Goal: Answer question/provide support: Share knowledge or assist other users

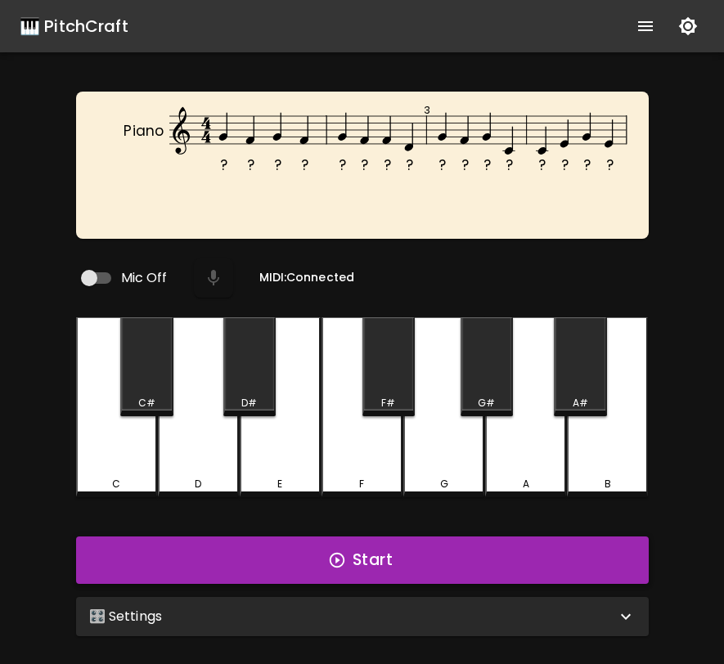
scroll to position [13, 0]
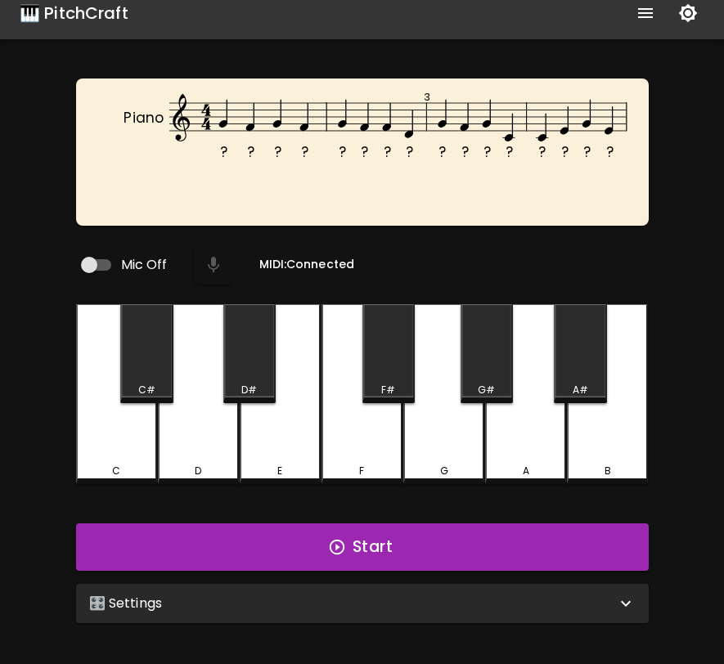
click at [521, 584] on div "🎛️ Settings" at bounding box center [362, 603] width 573 height 39
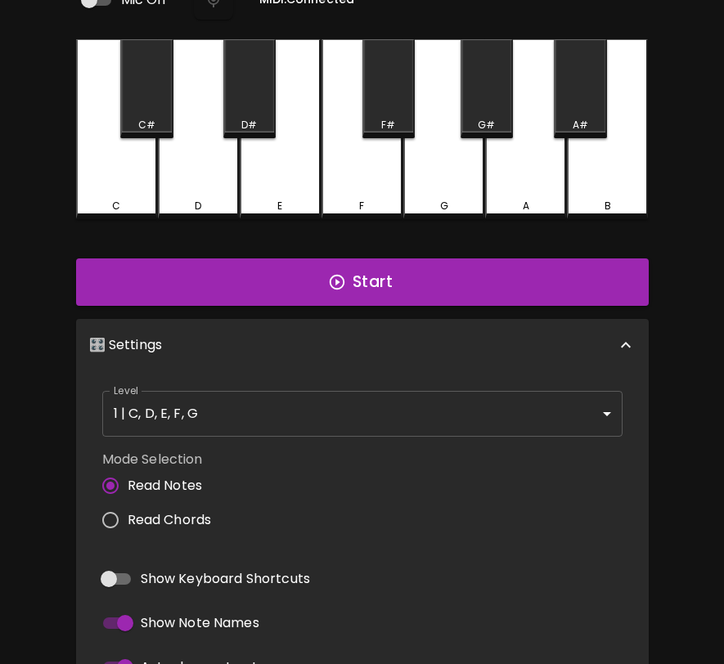
scroll to position [372, 0]
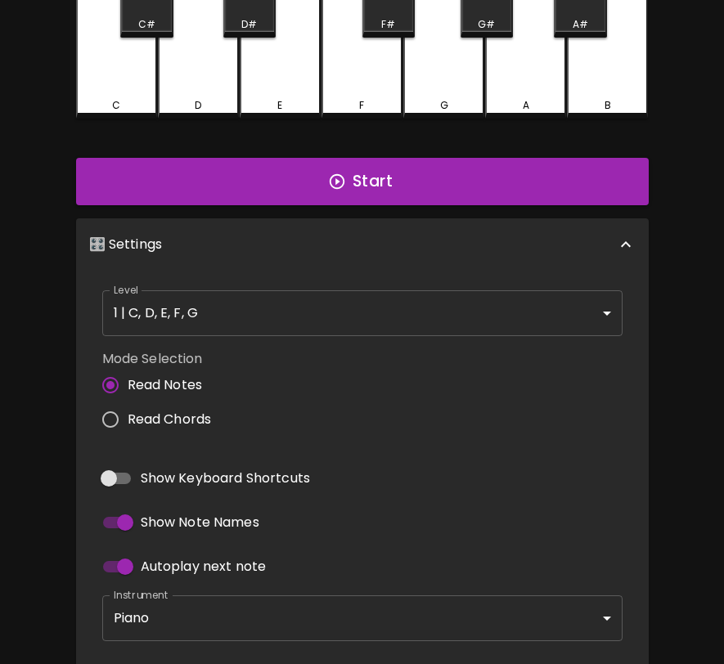
click at [181, 411] on span "Read Chords" at bounding box center [170, 420] width 84 height 20
click at [128, 411] on input "Read Chords" at bounding box center [110, 420] width 34 height 34
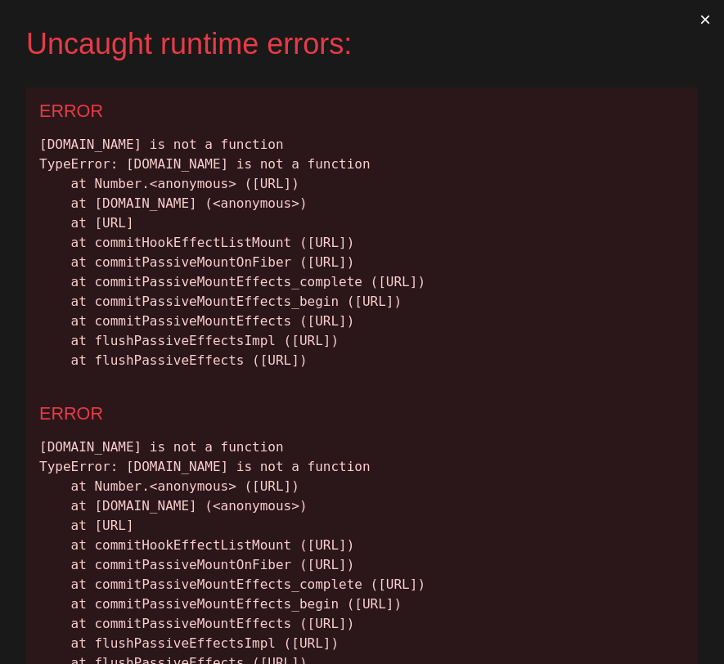
scroll to position [0, 0]
drag, startPoint x: 41, startPoint y: 144, endPoint x: 633, endPoint y: 472, distance: 677.1
click at [633, 371] on div "chord.map is not a function TypeError: chord.map is not a function at Number.<a…" at bounding box center [362, 253] width 646 height 236
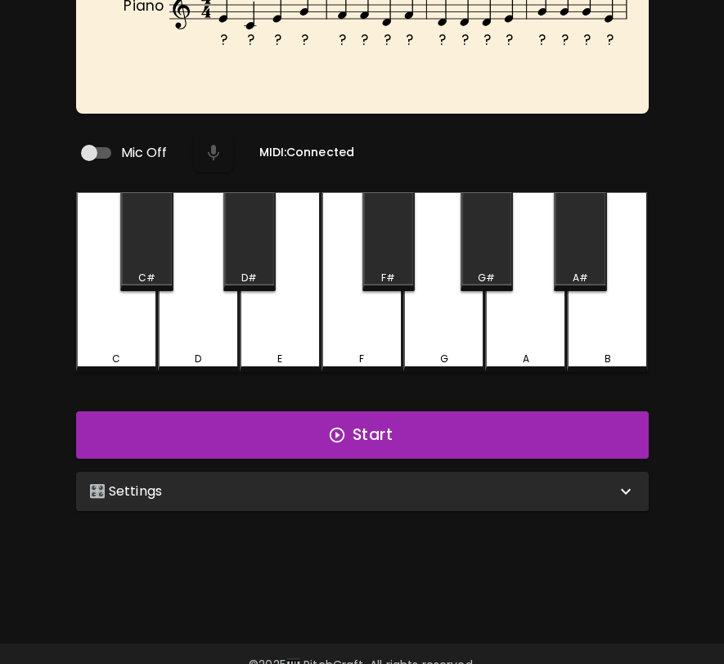
scroll to position [164, 0]
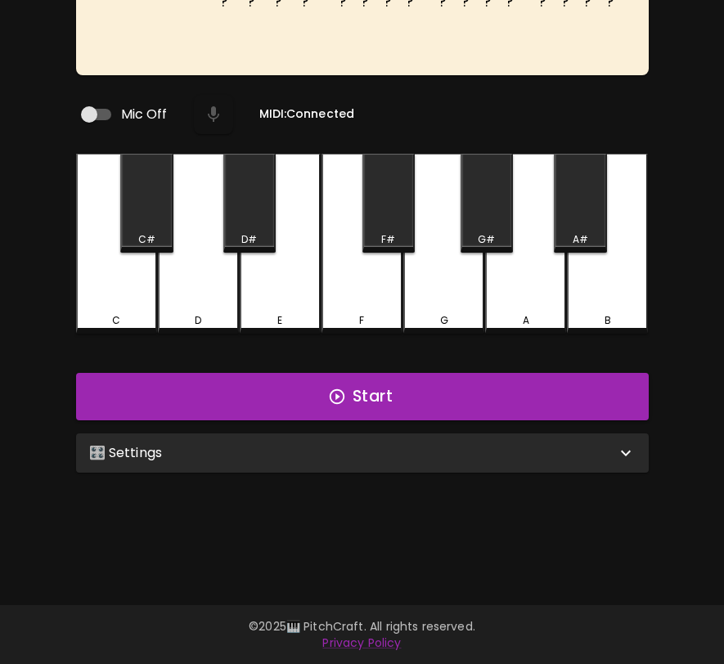
click at [279, 462] on div "🎛️ Settings" at bounding box center [362, 453] width 573 height 39
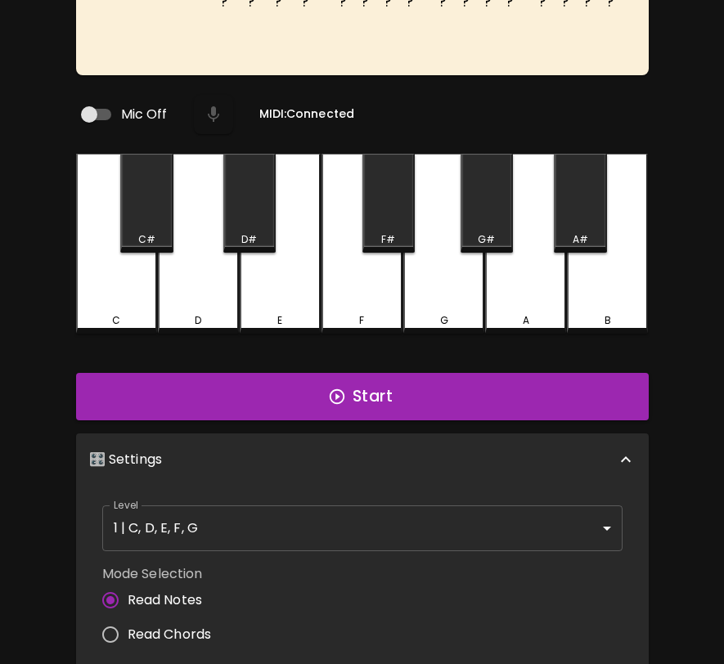
click at [176, 625] on span "Read Chords" at bounding box center [170, 635] width 84 height 20
click at [128, 623] on input "Read Chords" at bounding box center [110, 635] width 34 height 34
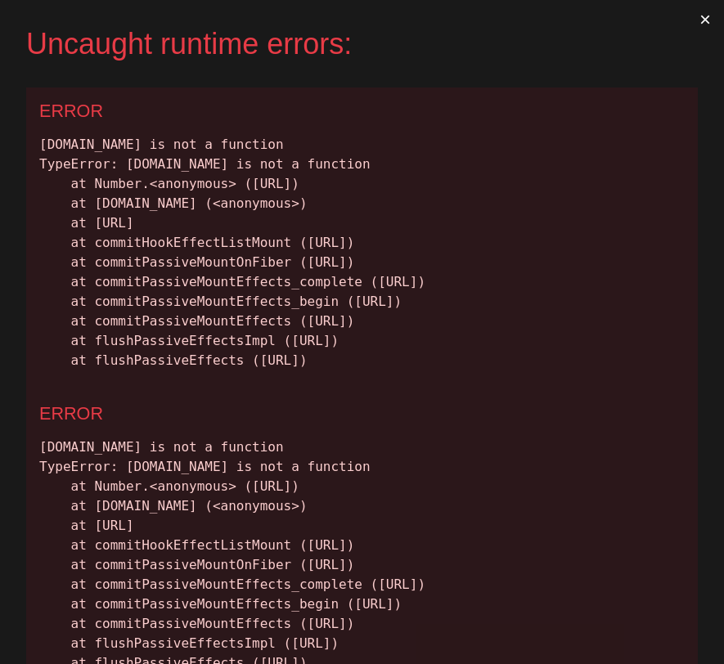
scroll to position [0, 0]
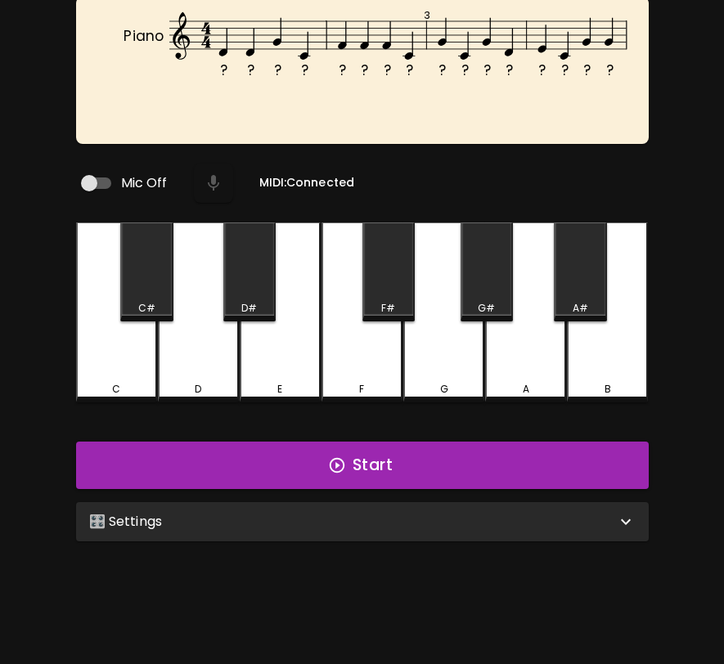
scroll to position [164, 0]
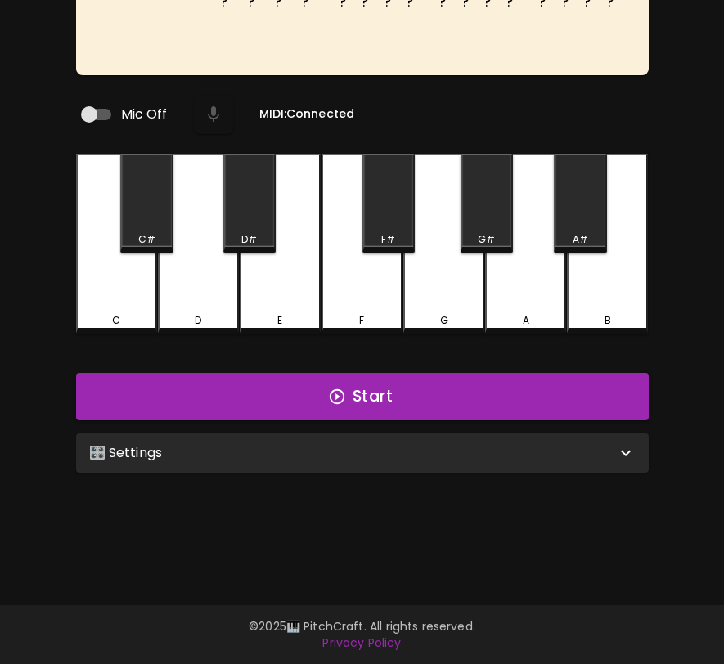
click at [216, 434] on div "🎛️ Settings" at bounding box center [362, 453] width 573 height 39
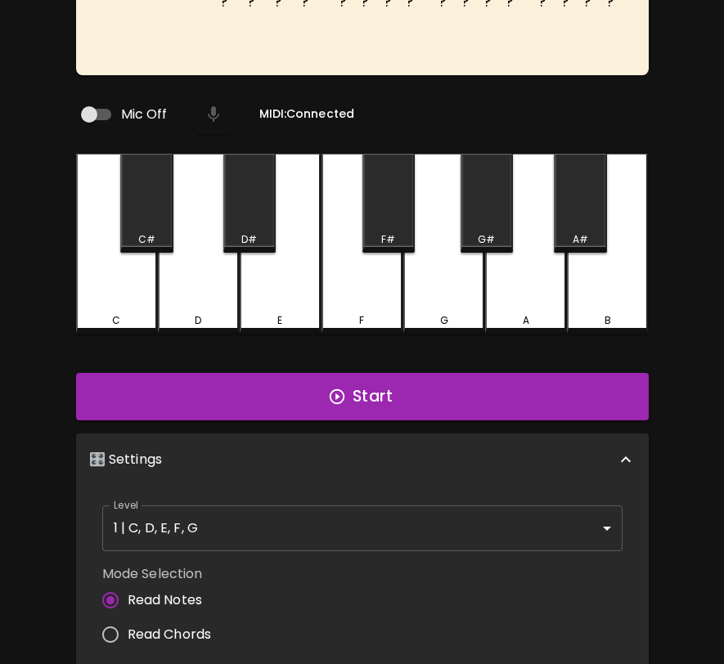
click at [146, 628] on span "Read Chords" at bounding box center [170, 635] width 84 height 20
click at [128, 628] on input "Read Chords" at bounding box center [110, 635] width 34 height 34
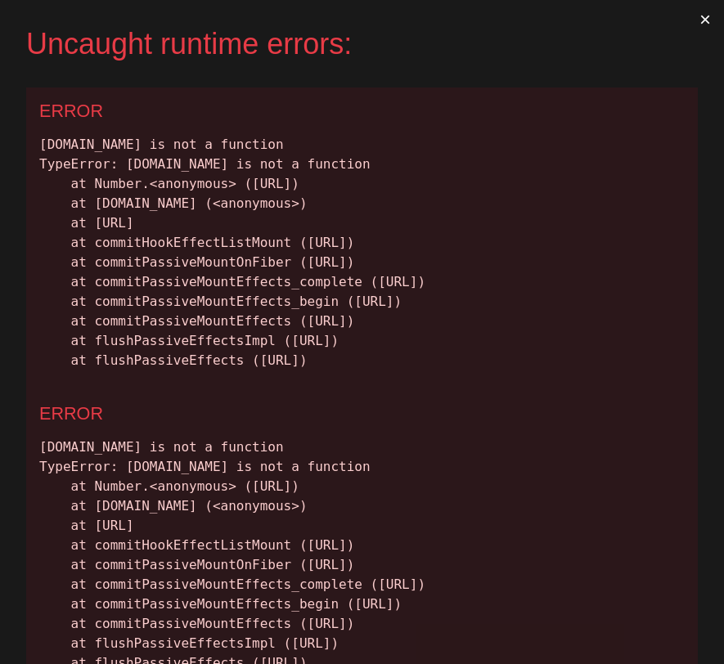
scroll to position [0, 0]
drag, startPoint x: 655, startPoint y: 476, endPoint x: 37, endPoint y: 139, distance: 703.7
click at [37, 139] on div "ERROR chord.map is not a function TypeError: chord.map is not a function at Num…" at bounding box center [362, 239] width 672 height 303
copy div "chord.map is not a function TypeError: chord.map is not a function at Number.<a…"
click at [623, 371] on div "chord.map is not a function TypeError: chord.map is not a function at Number.<a…" at bounding box center [362, 253] width 646 height 236
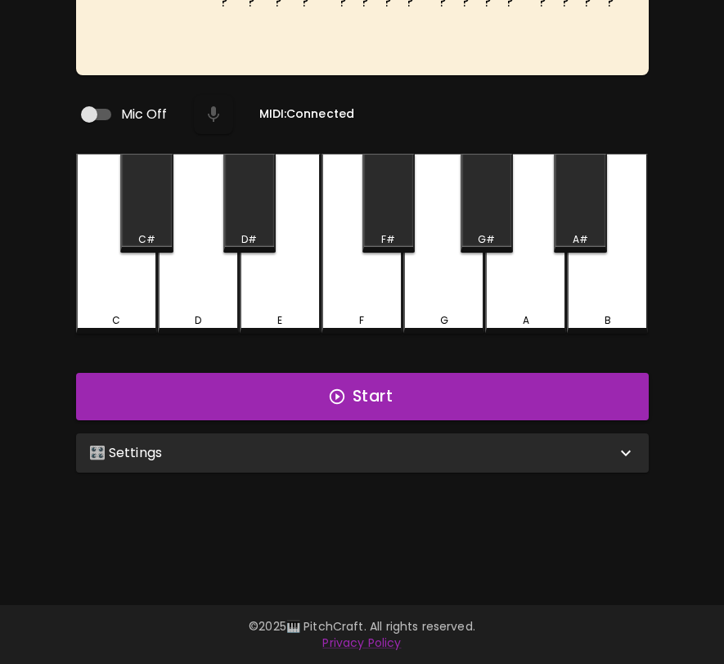
scroll to position [164, 0]
click at [523, 451] on div "🎛️ Settings" at bounding box center [352, 453] width 527 height 20
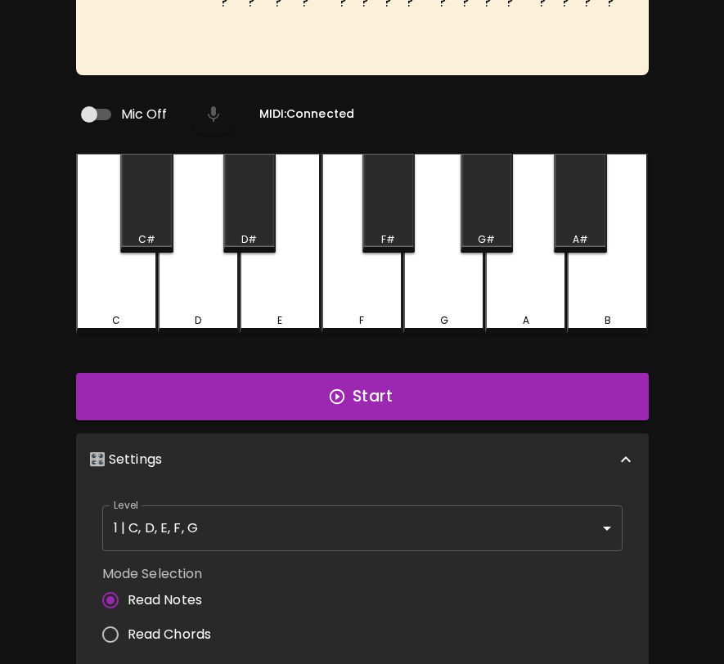
click at [174, 626] on span "Read Chords" at bounding box center [170, 635] width 84 height 20
click at [128, 626] on input "Read Chords" at bounding box center [110, 635] width 34 height 34
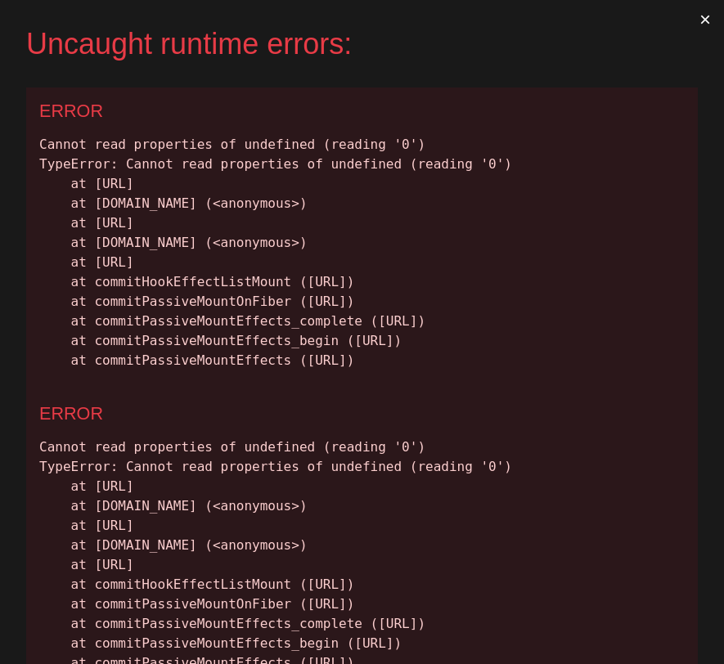
scroll to position [0, 0]
drag, startPoint x: 523, startPoint y: 461, endPoint x: 40, endPoint y: 150, distance: 574.2
click at [39, 149] on div "Cannot read properties of undefined (reading '0') TypeError: Cannot read proper…" at bounding box center [362, 253] width 646 height 236
copy div "Cannot read properties of undefined (reading '0') TypeError: Cannot read proper…"
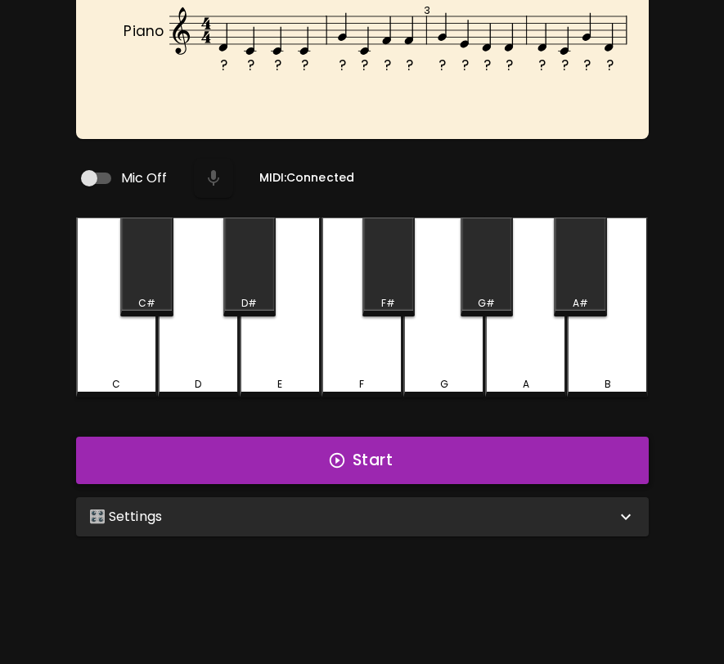
scroll to position [104, 0]
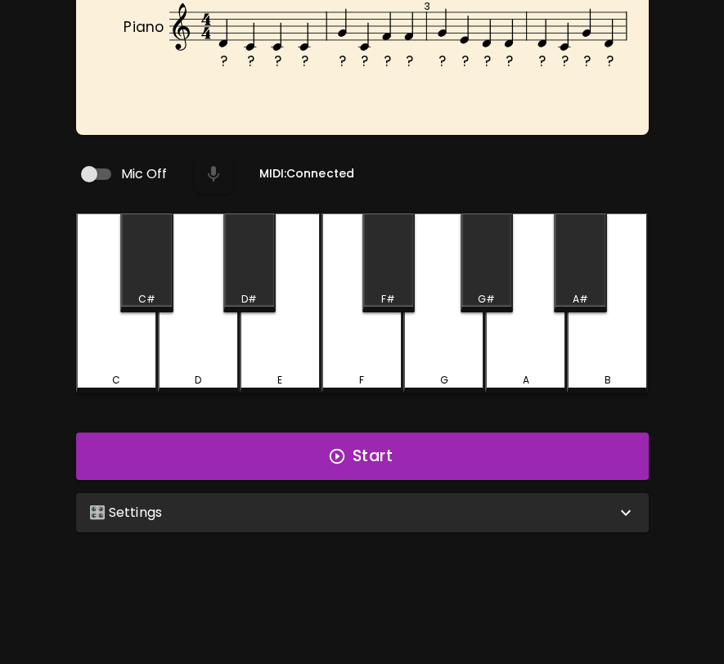
click at [502, 515] on div "🎛️ Settings" at bounding box center [352, 513] width 527 height 20
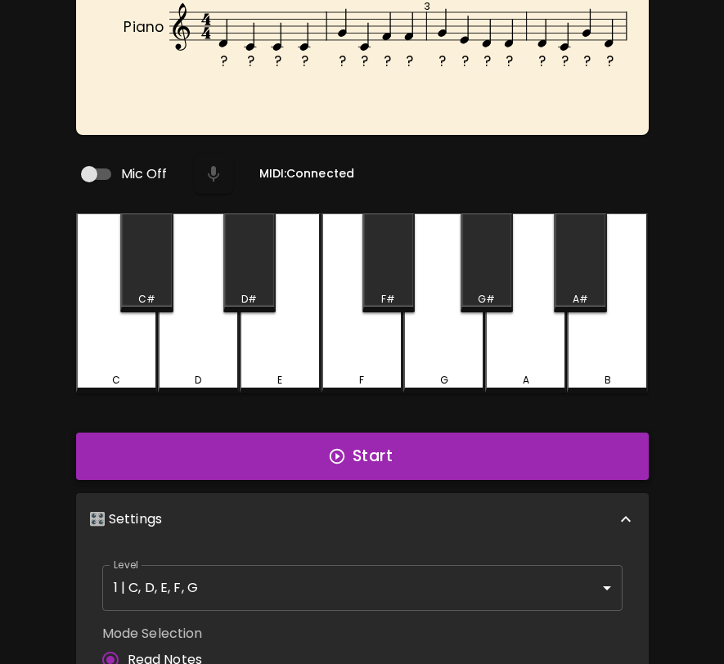
click at [504, 457] on button "Start" at bounding box center [362, 456] width 573 height 47
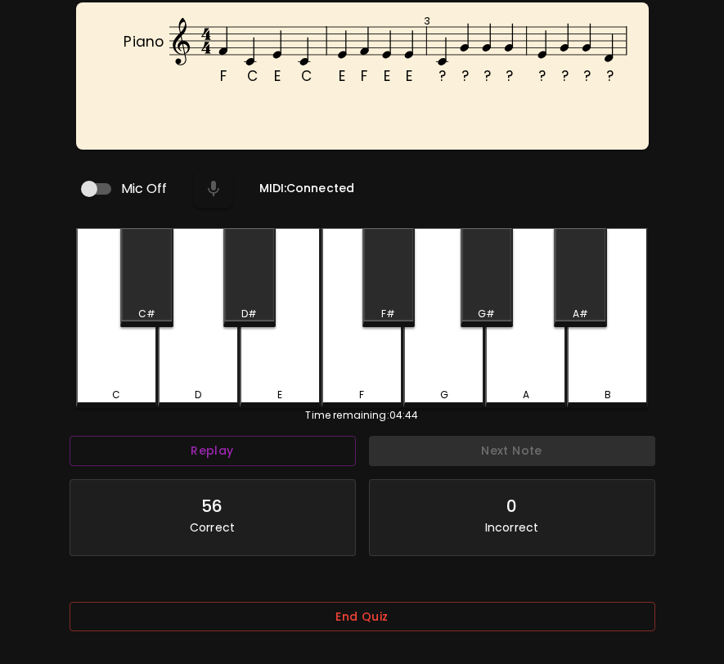
scroll to position [164, 0]
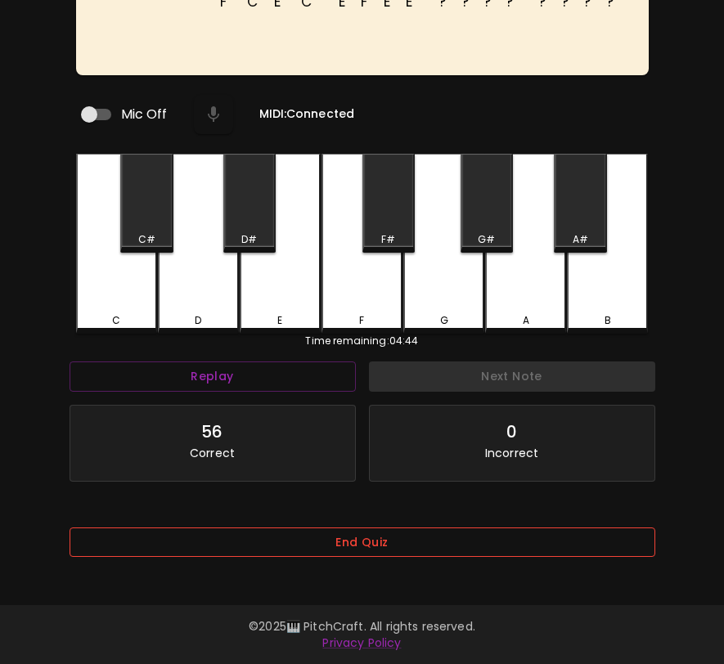
click at [451, 540] on button "End Quiz" at bounding box center [363, 543] width 586 height 30
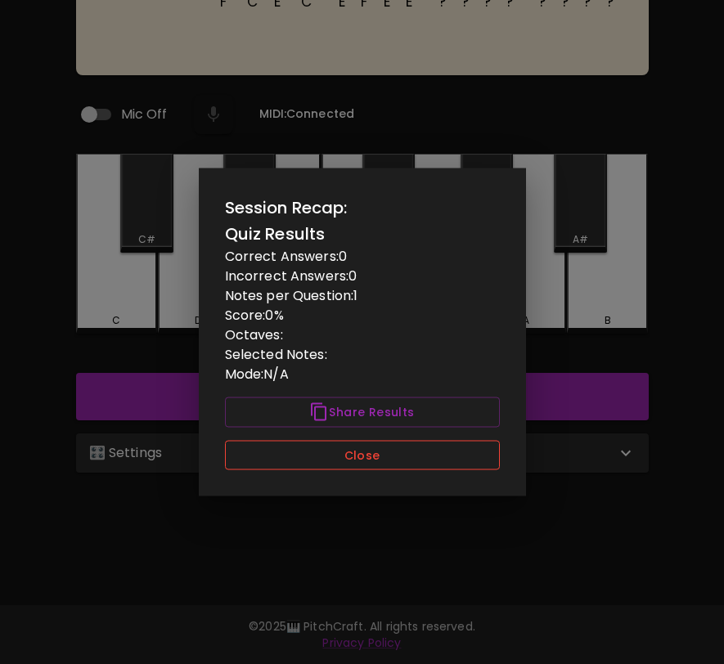
click at [475, 457] on button "Close" at bounding box center [362, 455] width 275 height 30
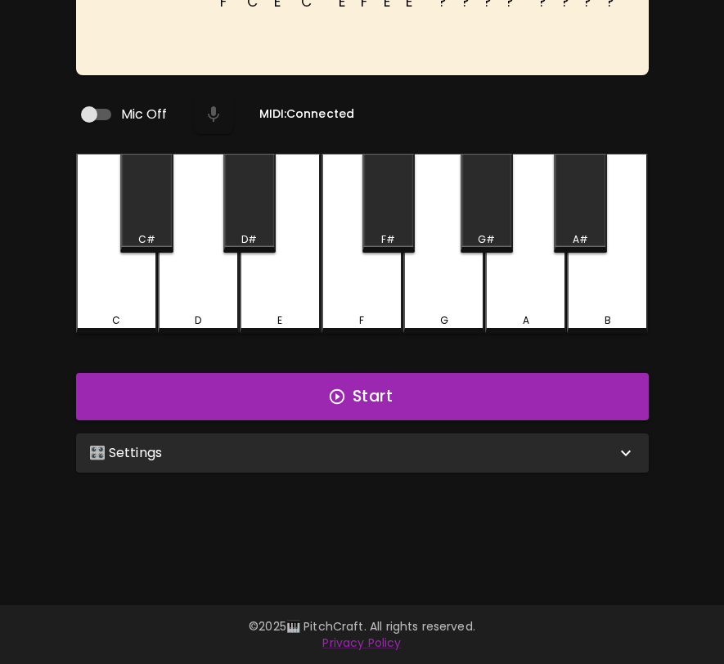
click at [475, 457] on div "🎛️ Settings" at bounding box center [362, 453] width 573 height 39
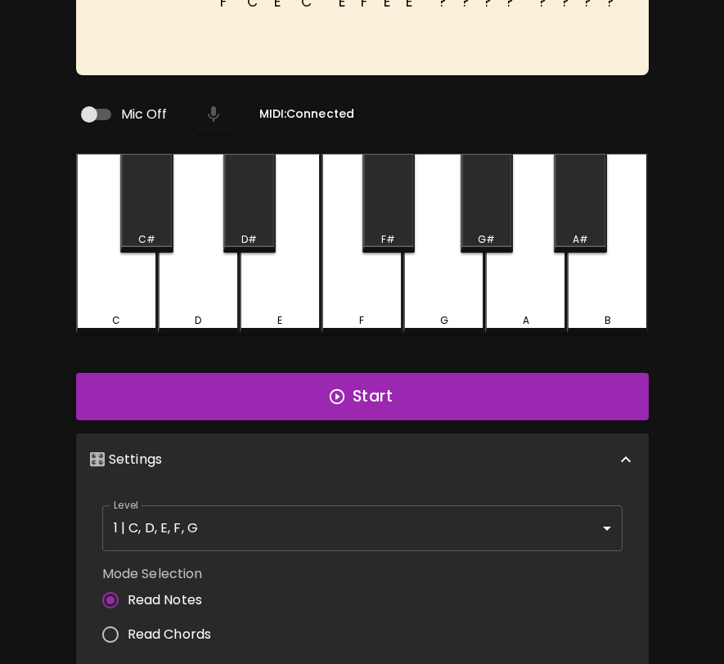
click at [187, 633] on span "Read Chords" at bounding box center [170, 635] width 84 height 20
click at [128, 633] on input "Read Chords" at bounding box center [110, 635] width 34 height 34
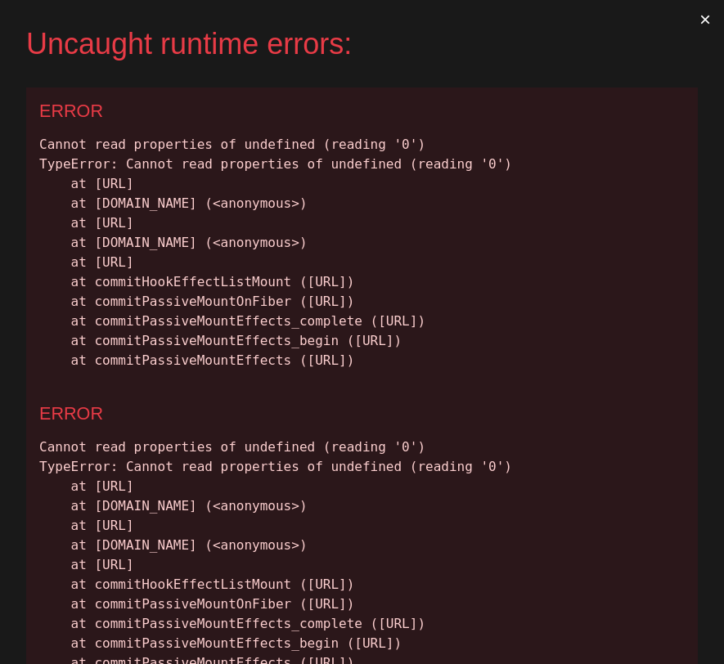
scroll to position [0, 0]
click at [608, 371] on div "Cannot read properties of undefined (reading '0') TypeError: Cannot read proper…" at bounding box center [362, 253] width 646 height 236
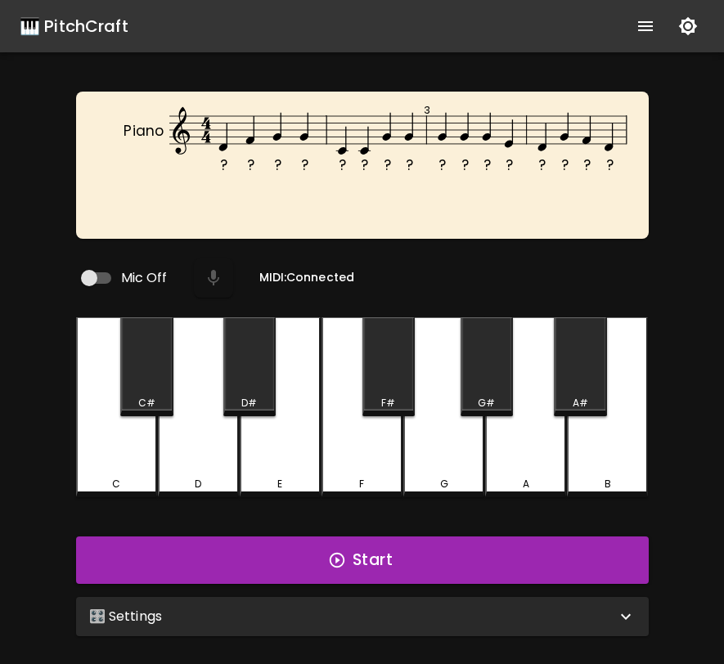
scroll to position [13, 0]
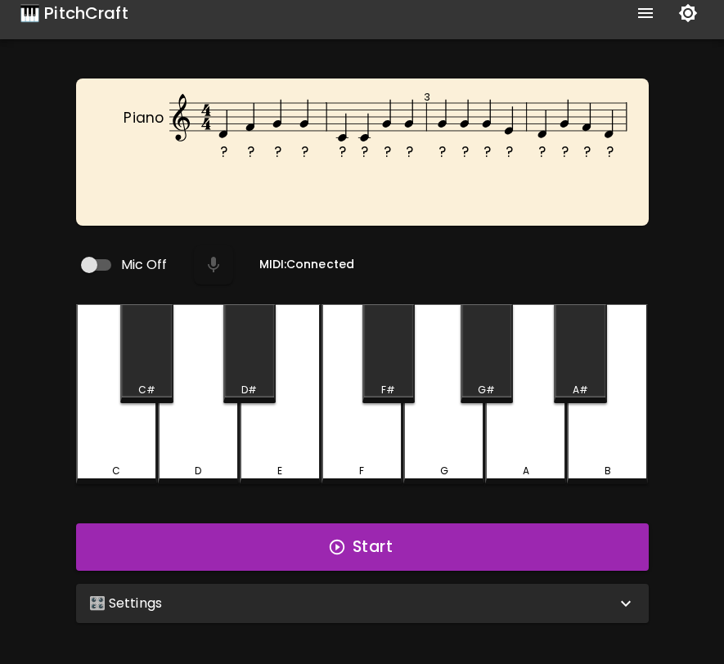
click at [481, 594] on div "🎛️ Settings" at bounding box center [352, 604] width 527 height 20
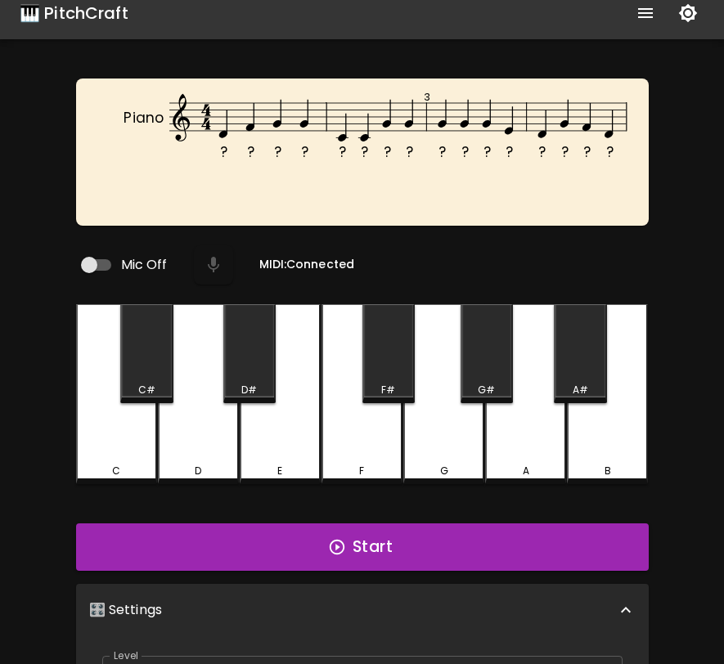
scroll to position [7, 0]
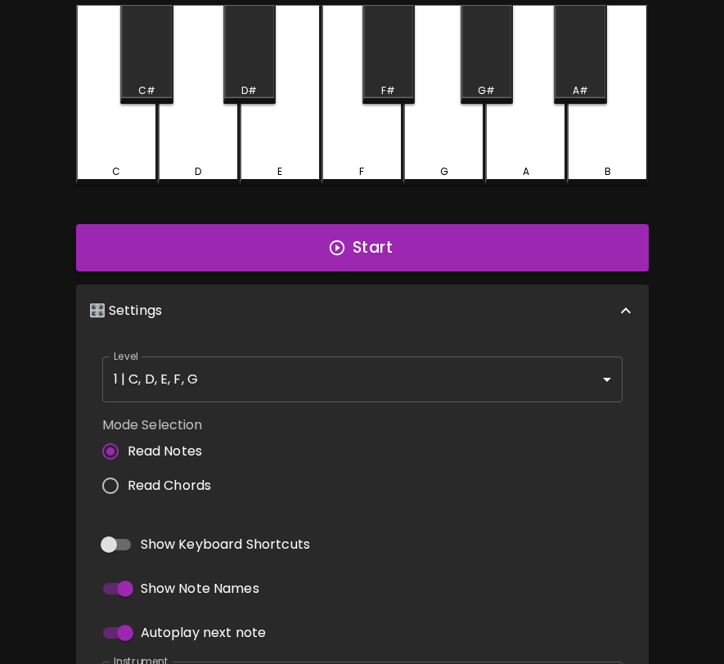
click at [199, 480] on span "Read Chords" at bounding box center [170, 486] width 84 height 20
click at [128, 480] on input "Read Chords" at bounding box center [110, 486] width 34 height 34
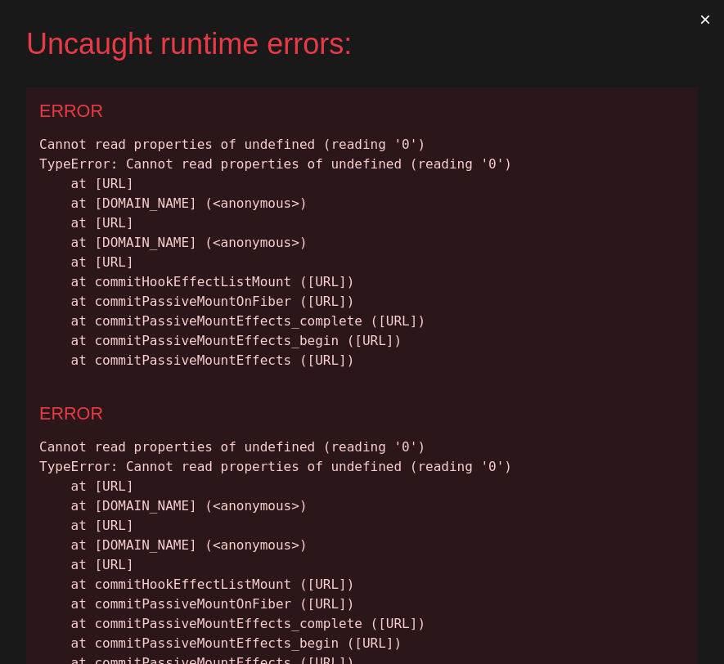
scroll to position [0, 0]
click at [710, 12] on button "×" at bounding box center [705, 19] width 38 height 39
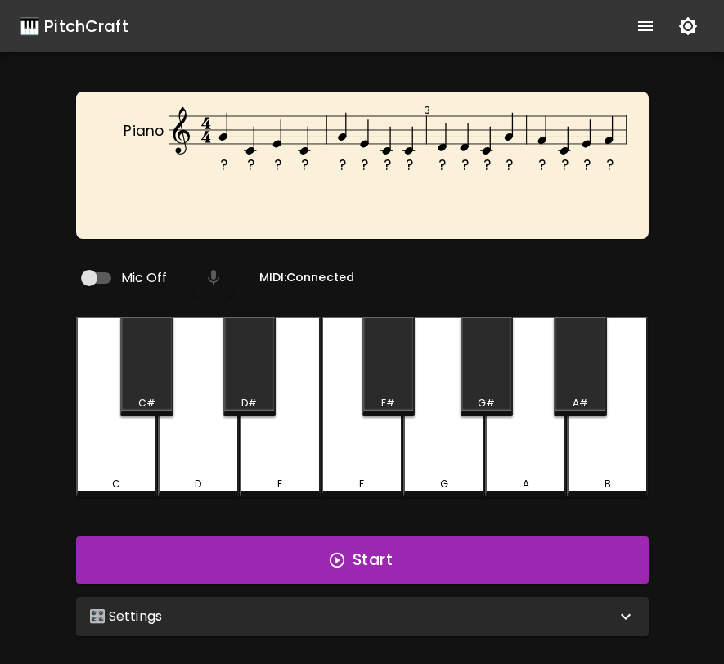
scroll to position [13, 0]
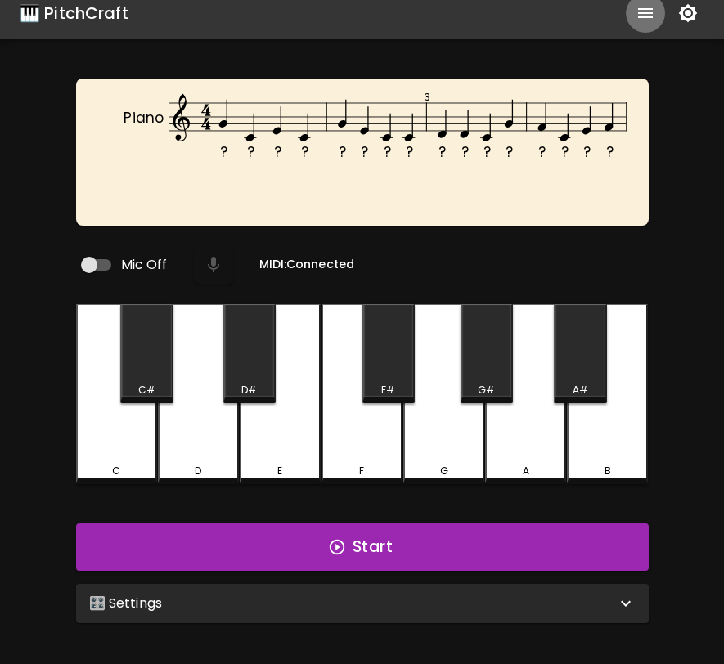
click at [640, 19] on icon "show more" at bounding box center [646, 13] width 20 height 20
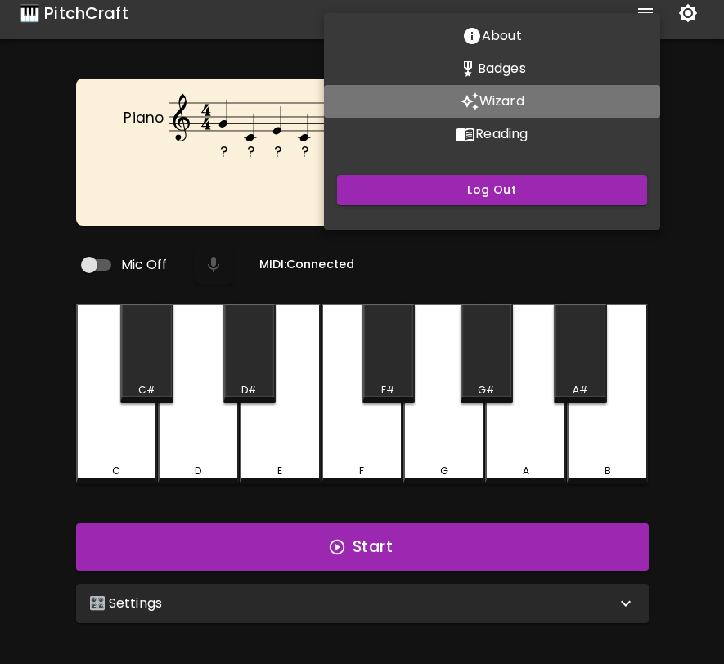
click at [513, 101] on p "Wizard" at bounding box center [501, 102] width 45 height 20
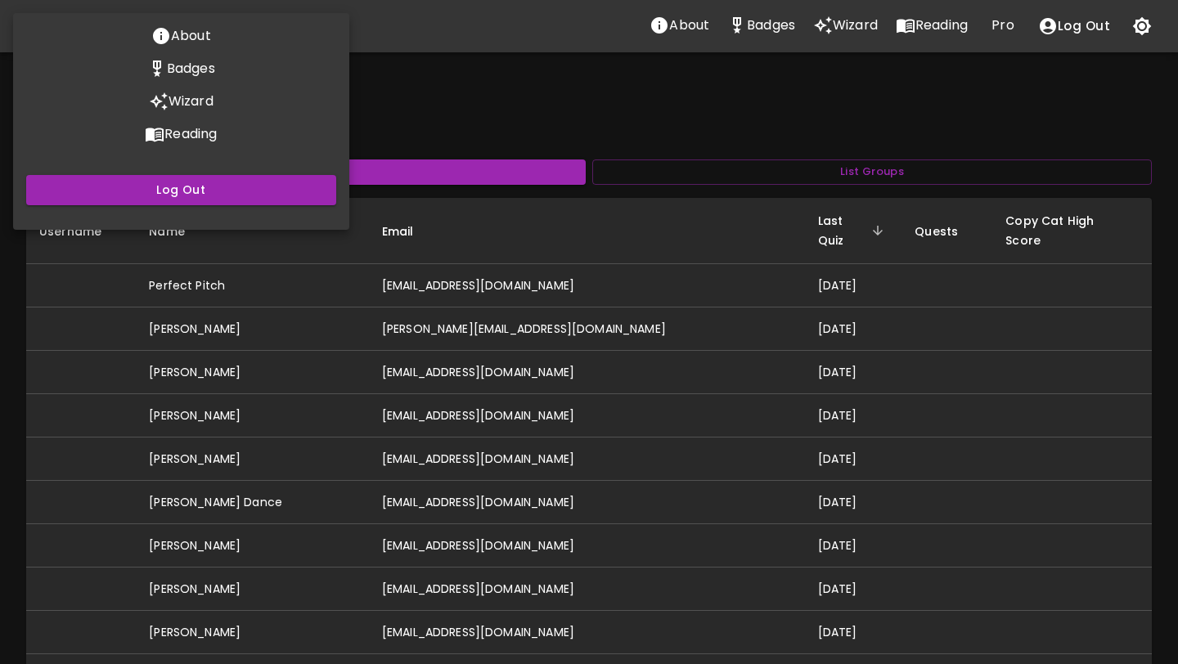
click at [566, 267] on div at bounding box center [589, 332] width 1178 height 664
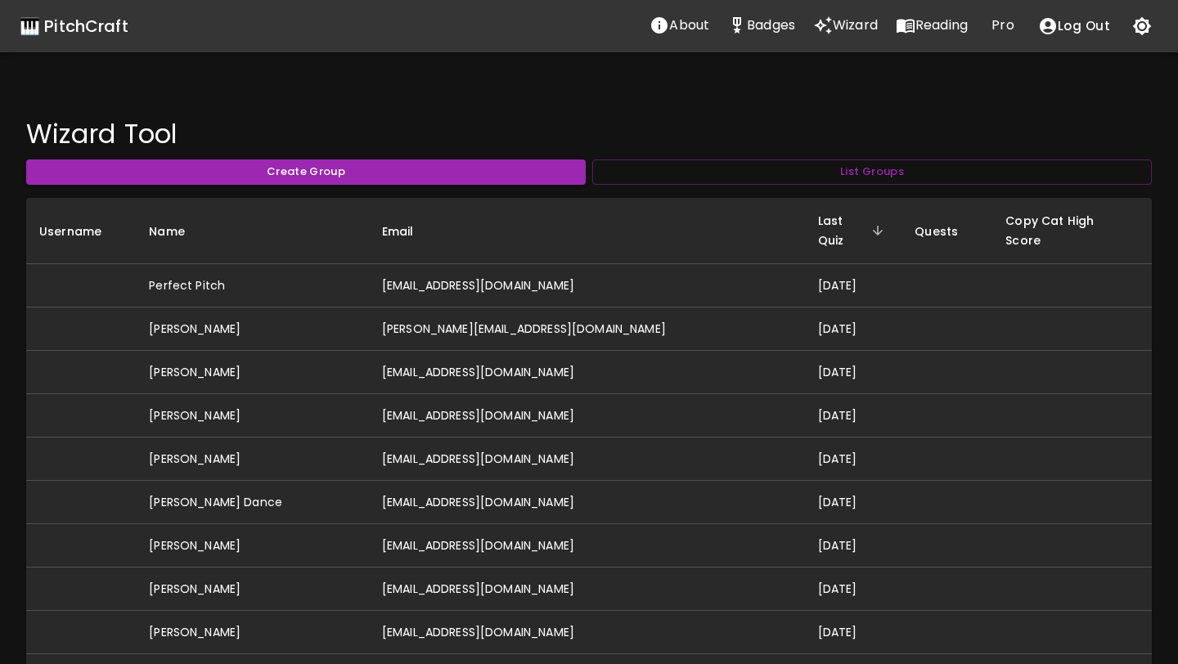
click at [566, 267] on td "[EMAIL_ADDRESS][DOMAIN_NAME]" at bounding box center [587, 285] width 436 height 43
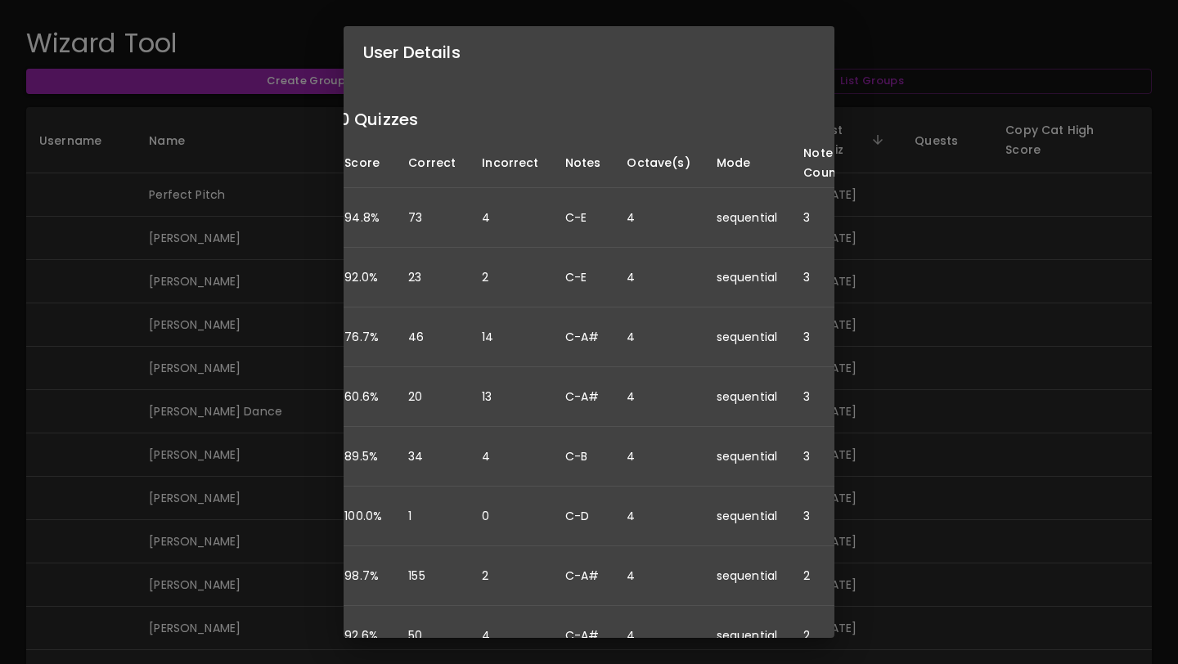
scroll to position [233, 163]
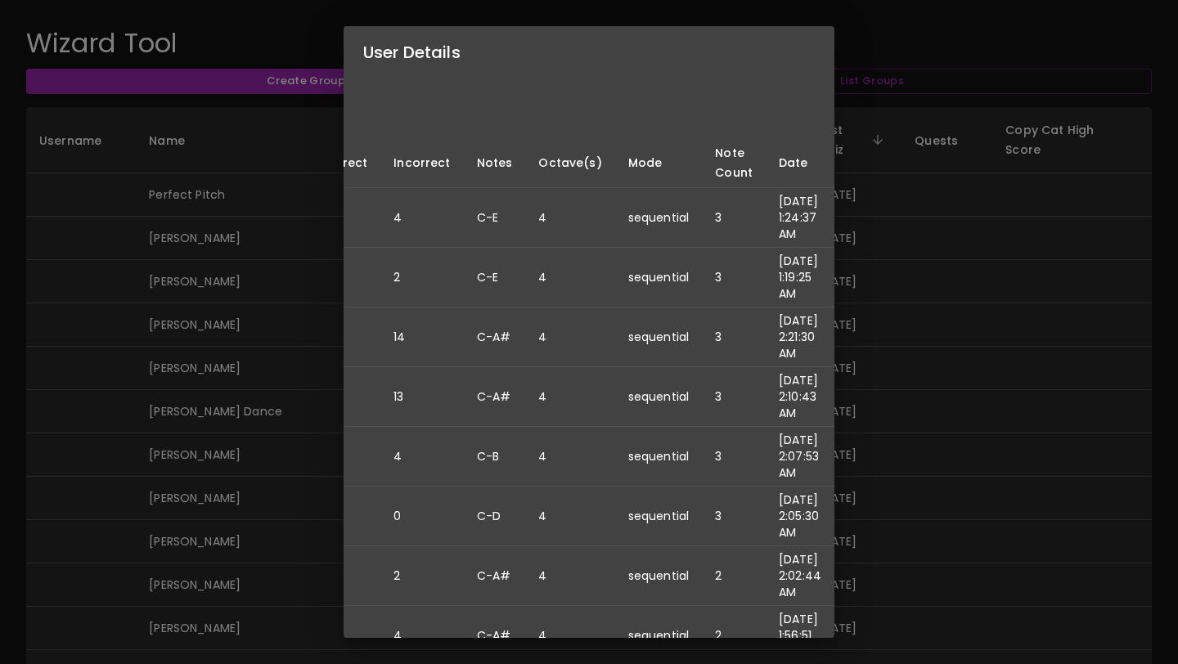
click at [723, 247] on div "User Details Name: Perfect Pitch Username: Email: [EMAIL_ADDRESS][DOMAIN_NAME] …" at bounding box center [589, 332] width 1178 height 664
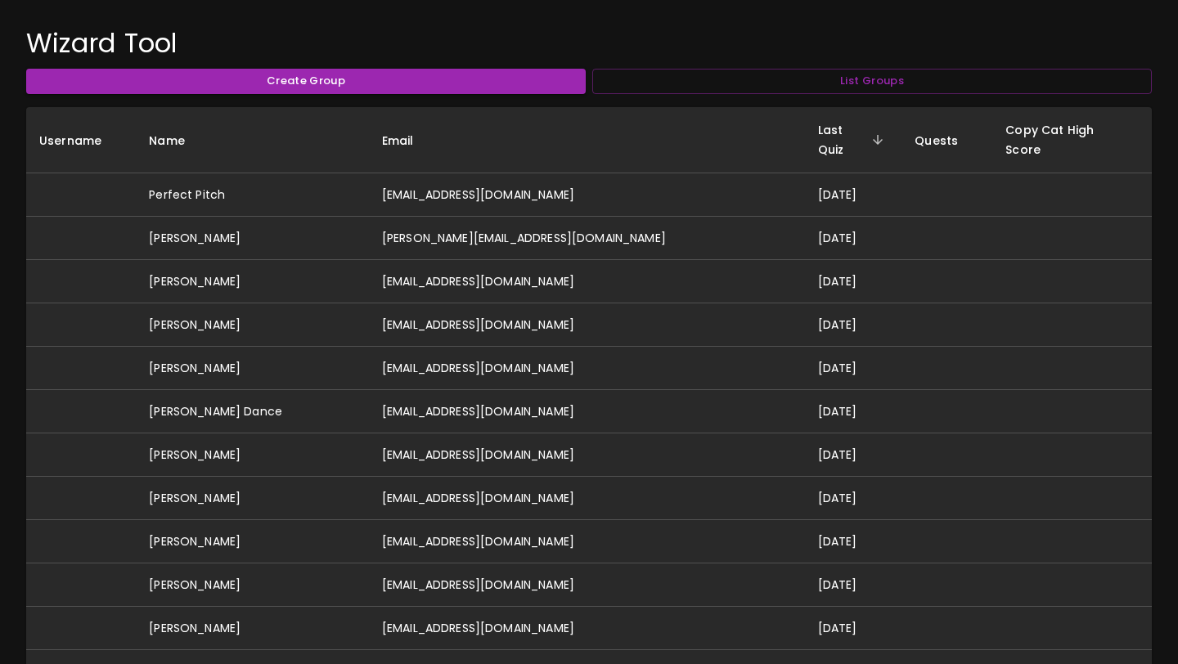
scroll to position [0, 0]
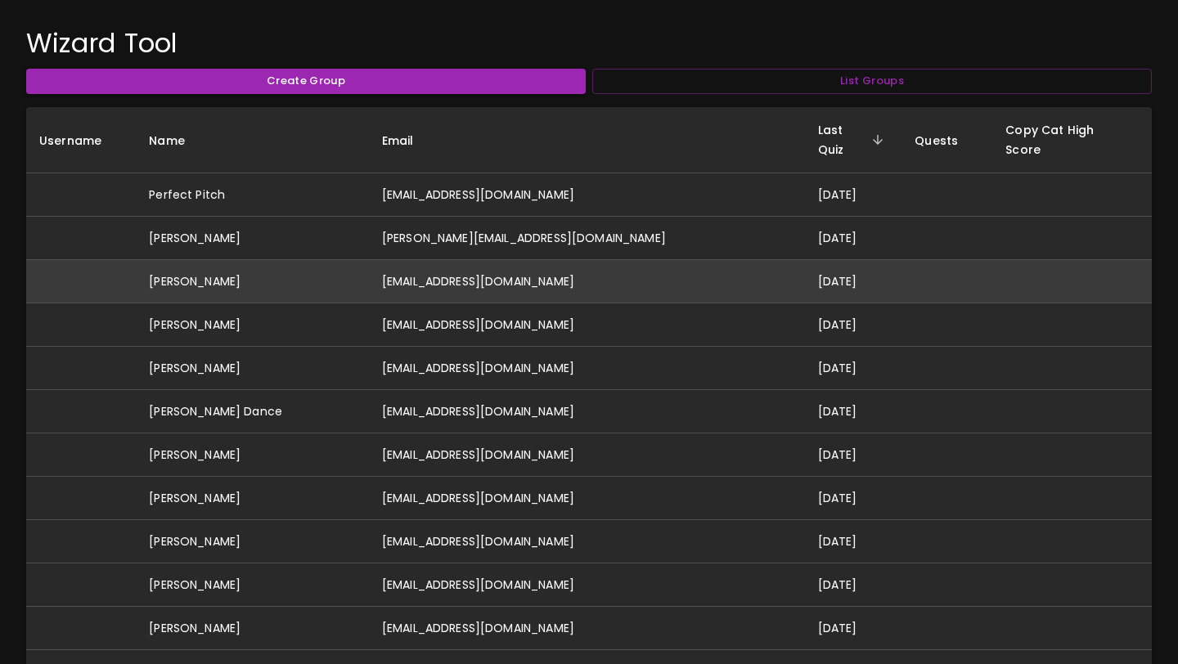
click at [521, 260] on td "[EMAIL_ADDRESS][DOMAIN_NAME]" at bounding box center [587, 281] width 436 height 43
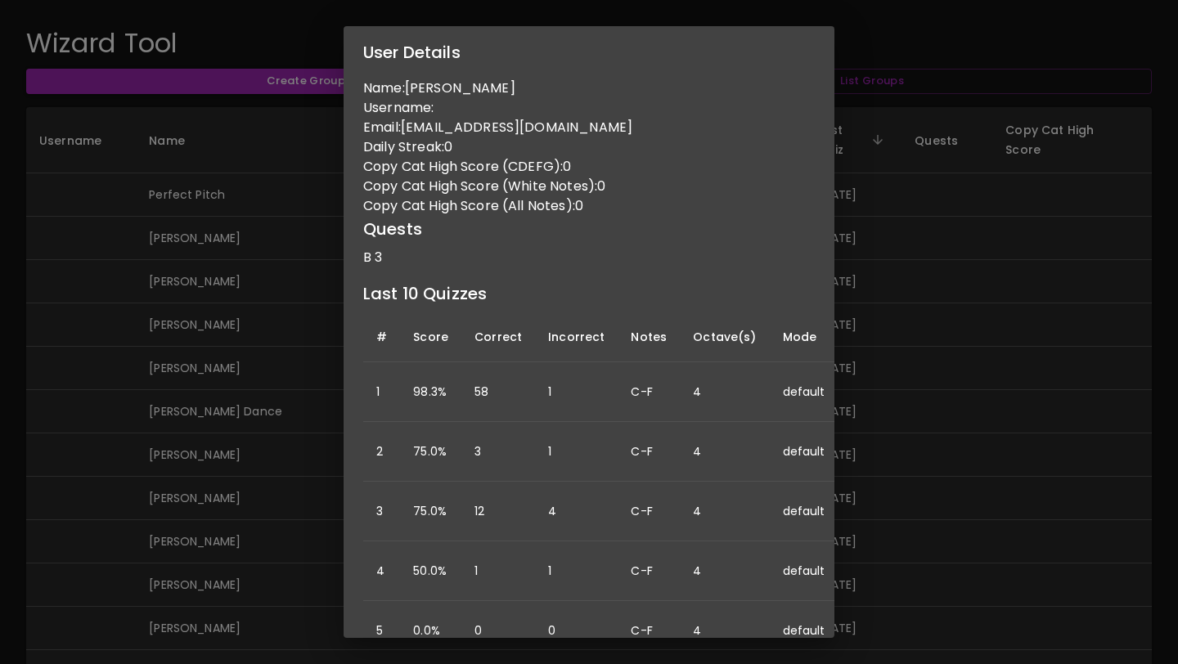
click at [723, 421] on div "User Details Name: [PERSON_NAME] Username: Email: [PERSON_NAME][EMAIL_ADDRESS][…" at bounding box center [589, 332] width 1178 height 664
